Goal: Task Accomplishment & Management: Use online tool/utility

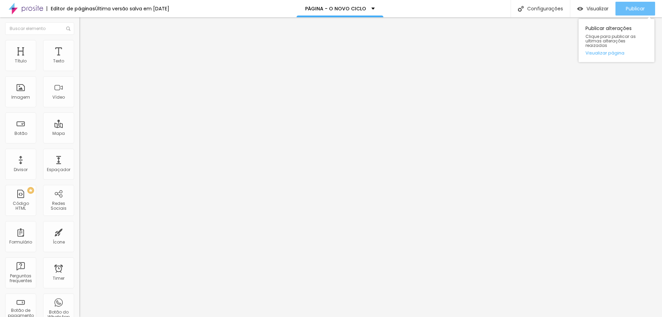
click at [630, 7] on span "Publicar" at bounding box center [635, 9] width 19 height 6
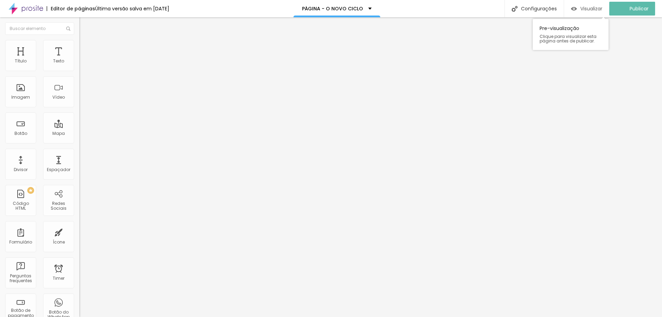
click at [589, 9] on span "Visualizar" at bounding box center [591, 9] width 22 height 6
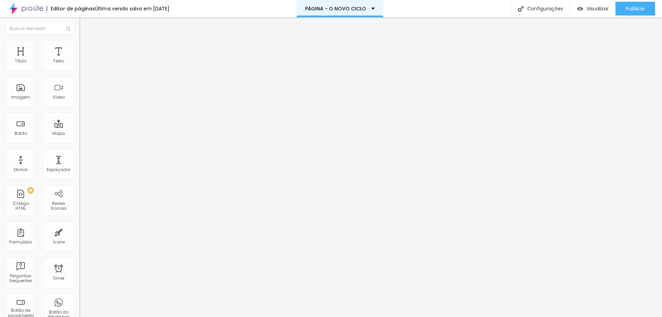
click at [374, 8] on div "PÁGINA - O NOVO CICLO" at bounding box center [340, 8] width 70 height 5
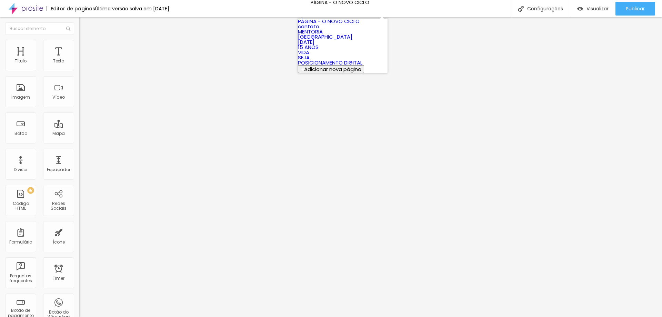
click at [353, 23] on link "PÁGINA - O NOVO CICLO" at bounding box center [329, 21] width 62 height 7
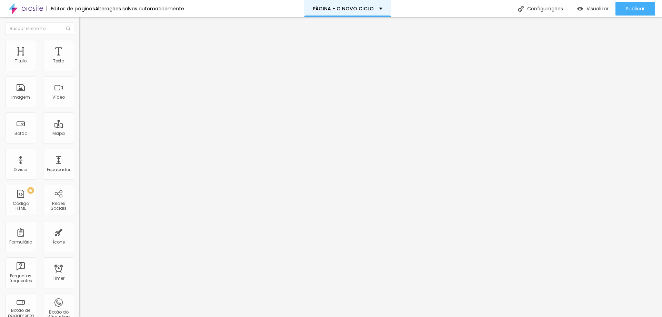
click at [361, 10] on p "PÁGINA - O NOVO CICLO" at bounding box center [343, 8] width 61 height 5
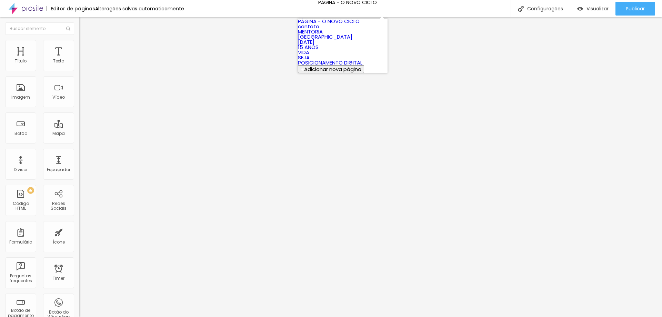
click at [323, 35] on link "MENTORIA" at bounding box center [310, 31] width 25 height 7
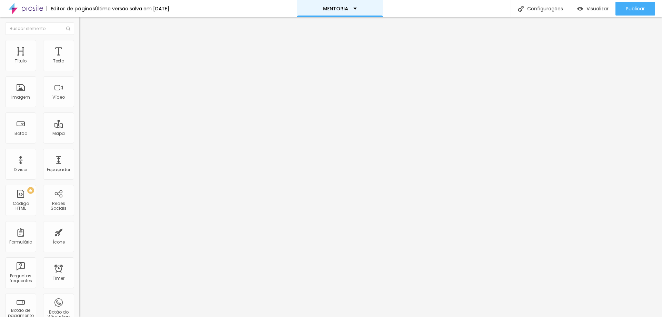
click at [362, 4] on div "MENTORIA" at bounding box center [340, 8] width 86 height 17
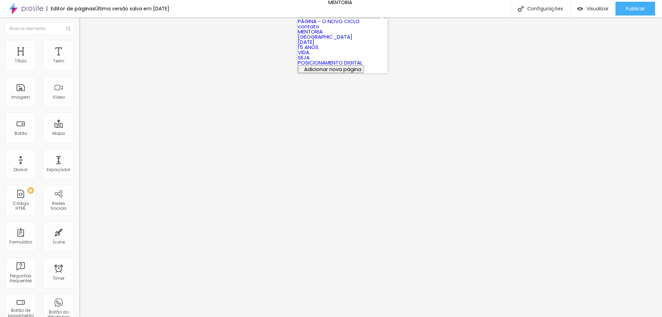
click at [345, 23] on link "PÁGINA - O NOVO CICLO" at bounding box center [329, 21] width 62 height 7
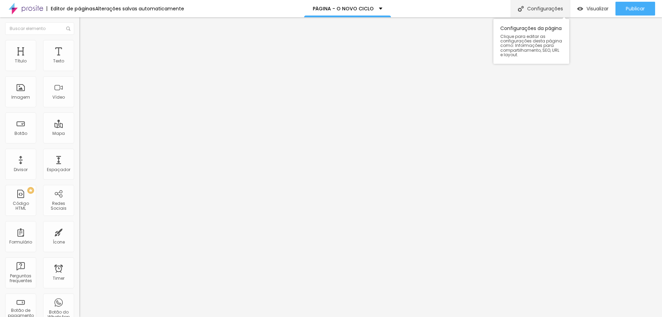
click at [525, 12] on div "Configurações" at bounding box center [540, 8] width 59 height 17
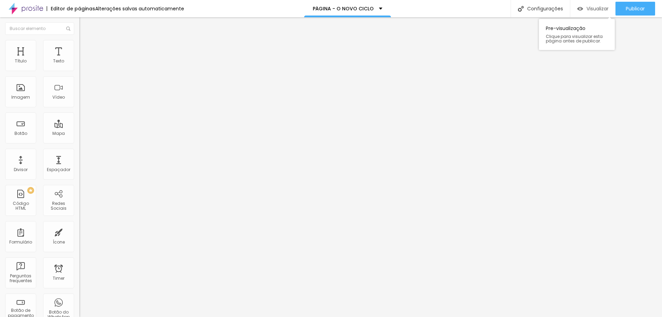
click at [598, 4] on div "Visualizar" at bounding box center [592, 9] width 31 height 14
click at [29, 6] on img at bounding box center [26, 8] width 34 height 17
click at [52, 95] on div "Vídeo" at bounding box center [58, 97] width 12 height 5
click at [53, 89] on div "Vídeo" at bounding box center [58, 91] width 31 height 31
